Goal: Task Accomplishment & Management: Manage account settings

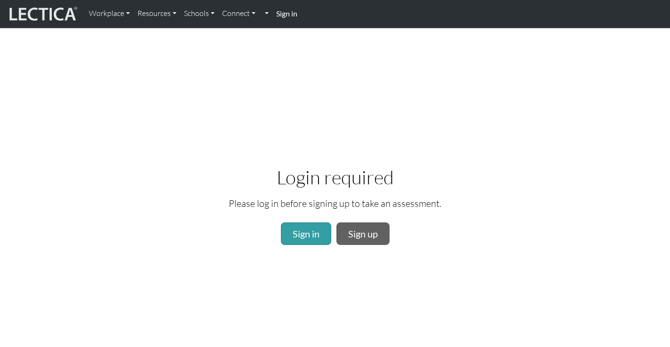
click at [284, 17] on strong "Sign in" at bounding box center [286, 13] width 21 height 9
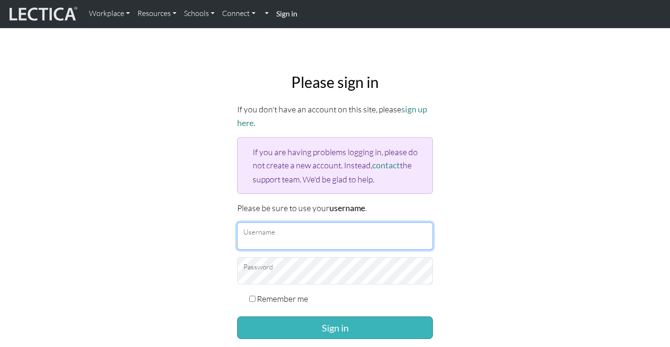
type input "npersons"
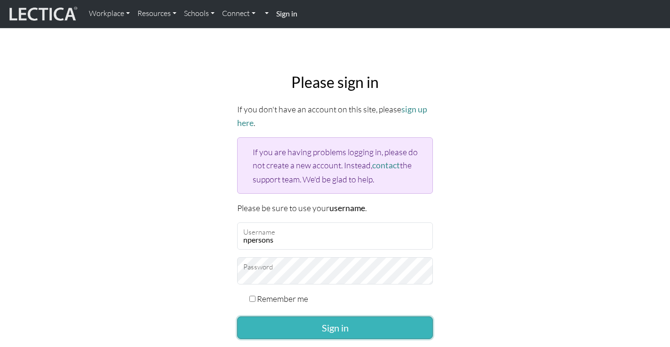
click at [332, 322] on button "Sign in" at bounding box center [335, 328] width 196 height 23
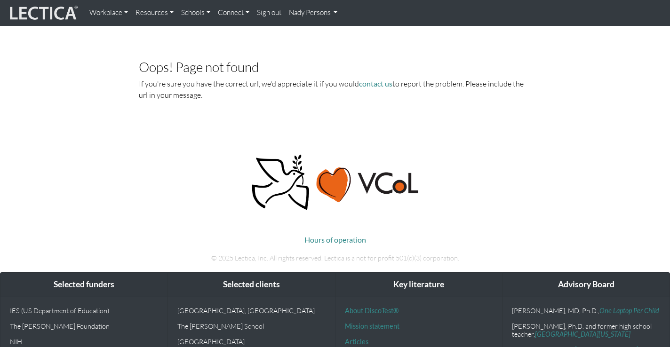
click at [312, 19] on link "Nady Persons" at bounding box center [313, 13] width 56 height 18
click at [314, 32] on link "My Profile" at bounding box center [332, 35] width 75 height 12
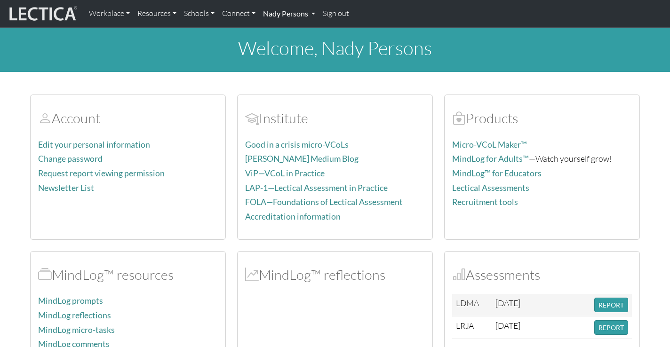
click at [283, 13] on link "Nady Persons" at bounding box center [289, 14] width 60 height 20
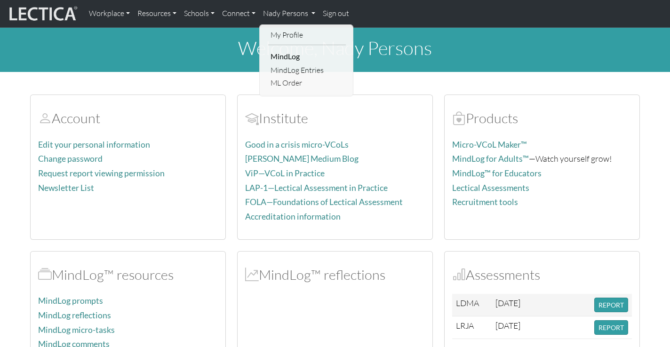
click at [206, 72] on div "welcome, Nady Persons" at bounding box center [335, 50] width 670 height 44
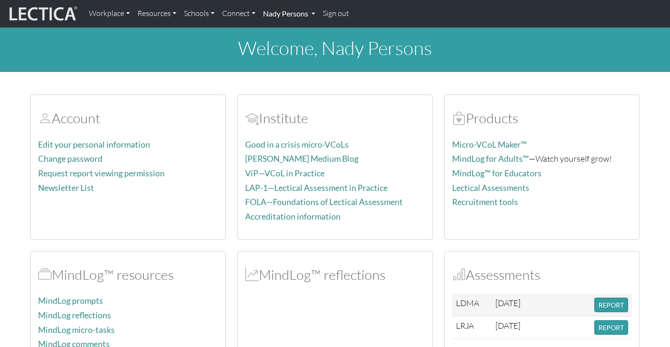
click at [310, 12] on link "Nady Persons" at bounding box center [289, 14] width 60 height 20
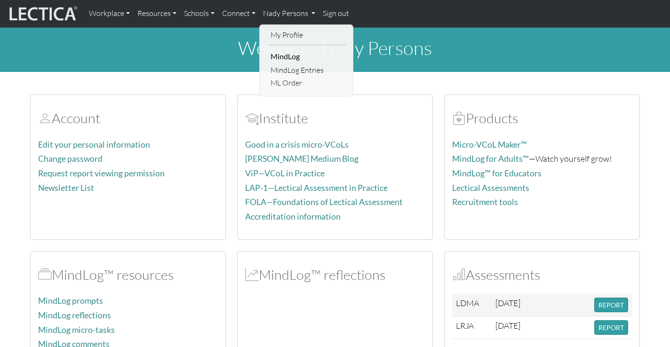
click at [292, 59] on li "MindLog" at bounding box center [307, 56] width 78 height 15
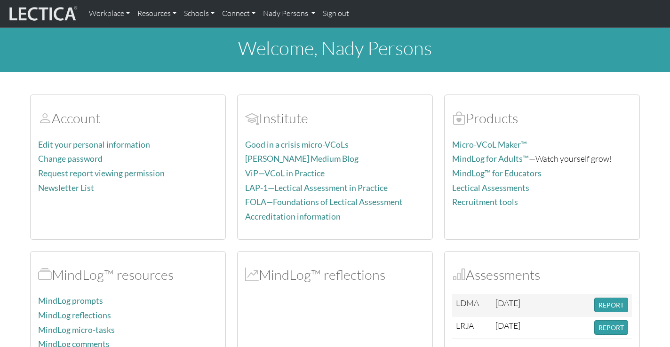
click at [288, 25] on nav "Workplace Assessments Why LectaTests? About LectaTests Leadership Leader develo…" at bounding box center [335, 14] width 670 height 28
click at [287, 12] on link "Nady Persons" at bounding box center [289, 14] width 60 height 20
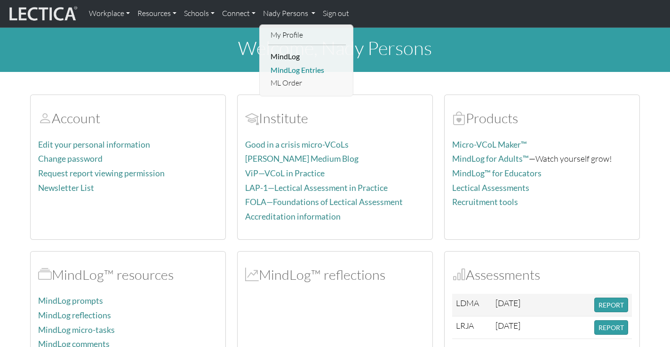
click at [289, 72] on link "MindLog Entries" at bounding box center [307, 70] width 78 height 13
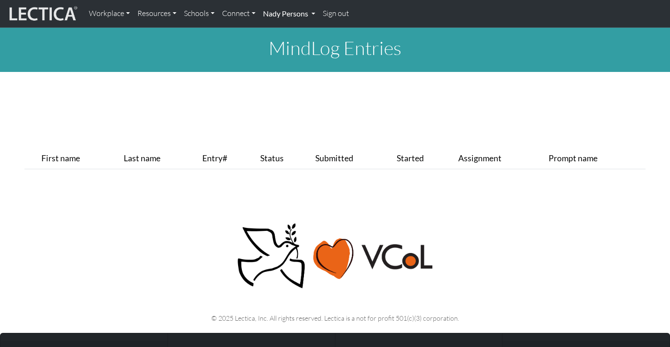
click at [289, 17] on link "Nady Persons" at bounding box center [289, 14] width 60 height 20
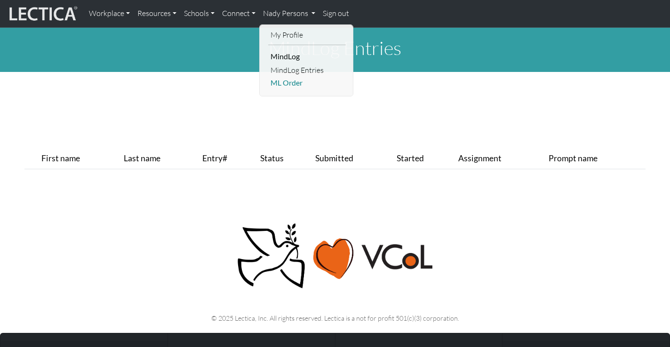
click at [288, 84] on link "ML Order" at bounding box center [307, 83] width 78 height 13
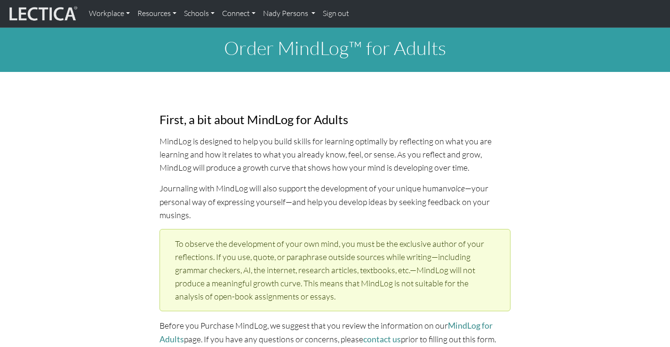
select select "1979"
click at [298, 17] on link "Nady Persons" at bounding box center [289, 14] width 60 height 20
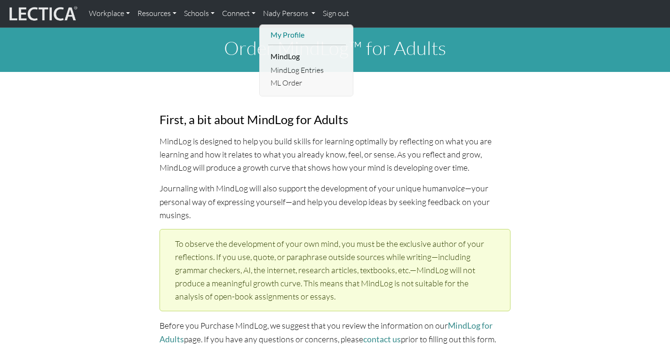
click at [295, 36] on link "My Profile" at bounding box center [307, 35] width 78 height 13
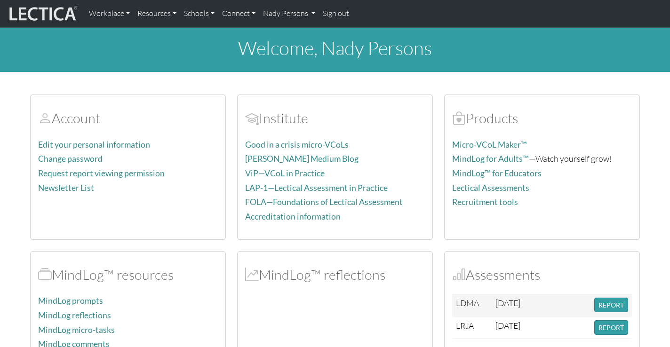
click at [62, 12] on img at bounding box center [42, 14] width 71 height 18
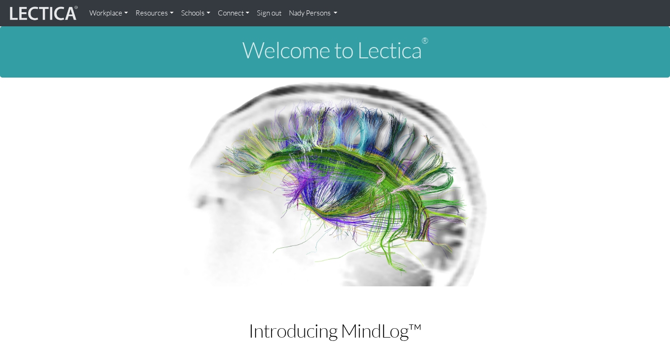
click at [321, 9] on link "Nady Persons" at bounding box center [313, 13] width 56 height 19
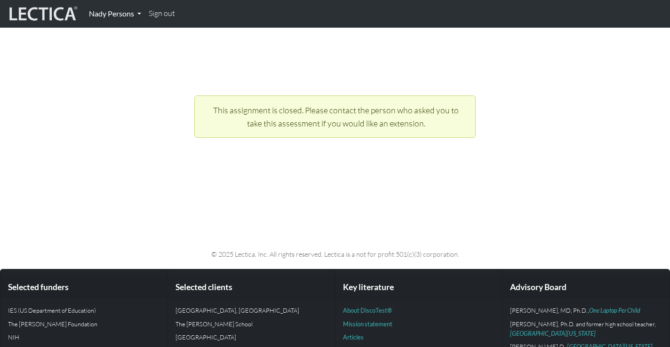
click at [130, 14] on link "Nady Persons" at bounding box center [115, 14] width 60 height 20
